Goal: Task Accomplishment & Management: Manage account settings

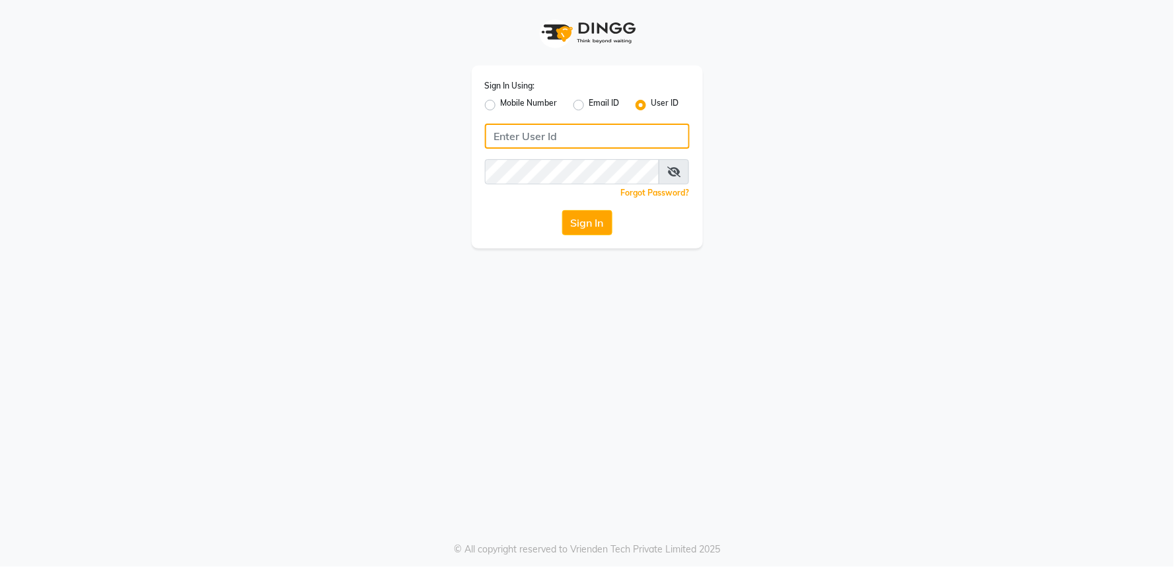
type input "9552504325"
click at [507, 111] on label "Mobile Number" at bounding box center [529, 105] width 57 height 16
click at [507, 106] on input "Mobile Number" at bounding box center [505, 101] width 9 height 9
radio input "true"
radio input "false"
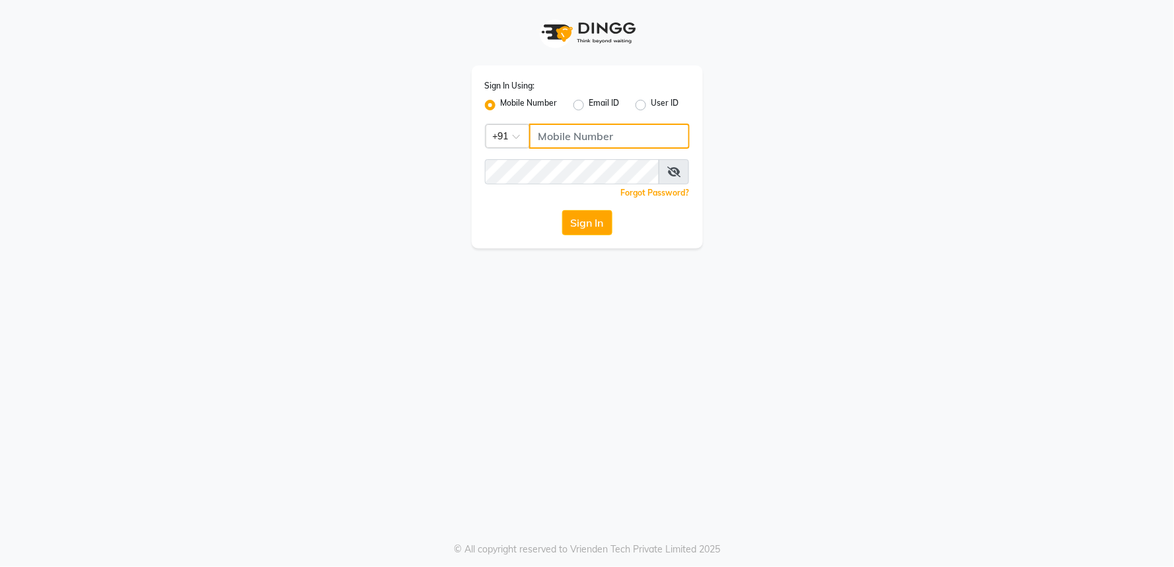
click at [601, 146] on input "Username" at bounding box center [609, 136] width 161 height 25
type input "9552504325"
click at [591, 233] on button "Sign In" at bounding box center [587, 222] width 50 height 25
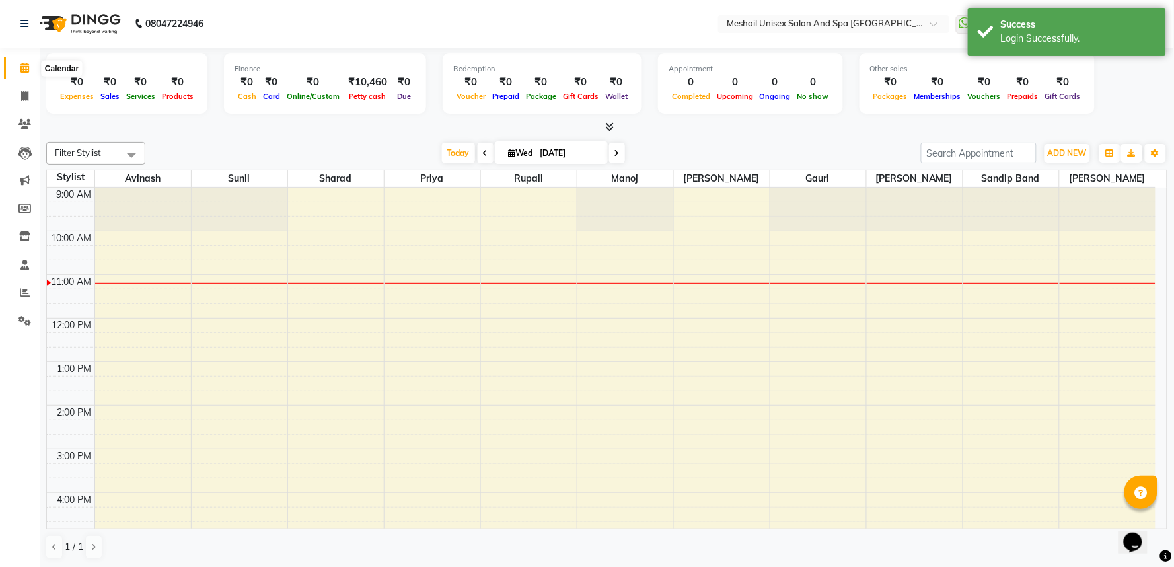
click at [28, 69] on icon at bounding box center [24, 68] width 9 height 10
